Goal: Check status: Check status

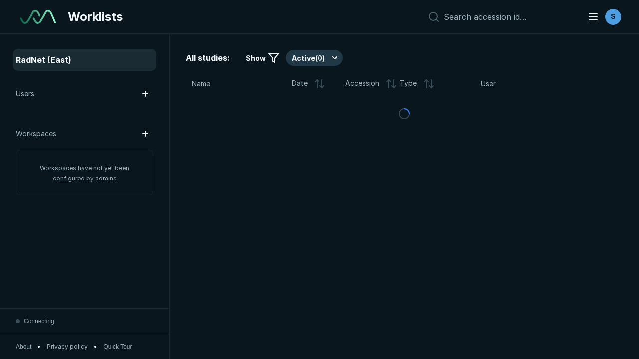
scroll to position [2725, 4156]
